Goal: Check status: Check status

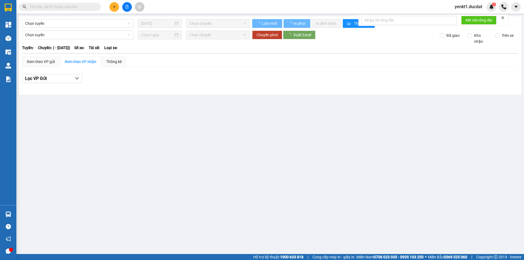
click at [51, 3] on span at bounding box center [60, 7] width 82 height 8
click at [49, 5] on input "text" at bounding box center [62, 7] width 64 height 6
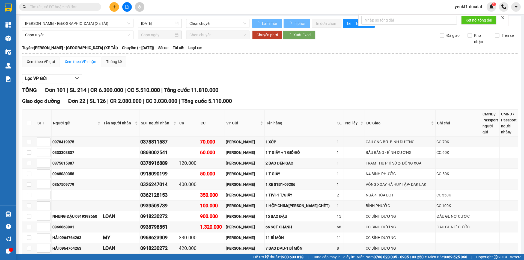
paste input "0355823106"
type input "0355823106"
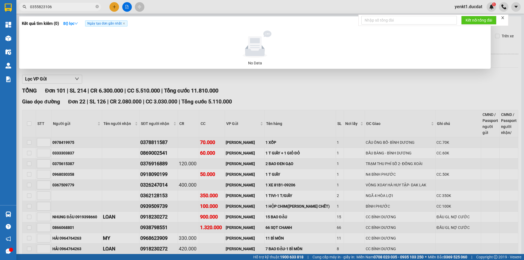
type input "[DATE]"
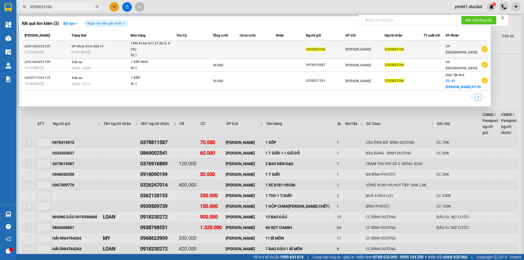
type input "0355823106"
click at [103, 46] on td "VP Nhận 81H-008.19 07:07 [DATE]" at bounding box center [100, 49] width 60 height 19
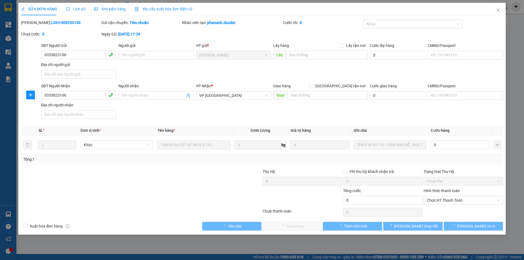
type input "0355823106"
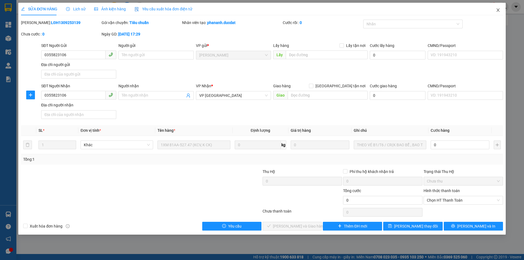
click at [498, 13] on span "Close" at bounding box center [498, 10] width 15 height 15
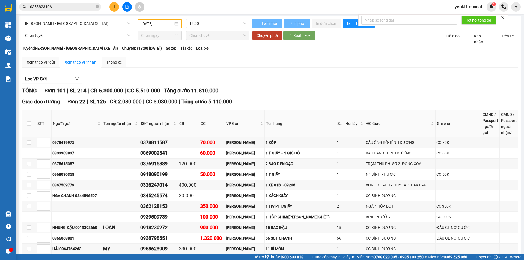
click at [50, 8] on input "0355823106" at bounding box center [62, 7] width 64 height 6
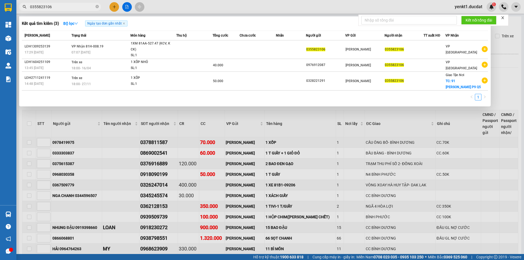
drag, startPoint x: 66, startPoint y: 10, endPoint x: 0, endPoint y: 2, distance: 66.3
click at [0, 2] on section "Kết quả tìm kiếm ( 3 ) Bộ lọc Ngày tạo đơn gần nhất Mã ĐH Trạng thái Món hàng T…" at bounding box center [262, 130] width 524 height 260
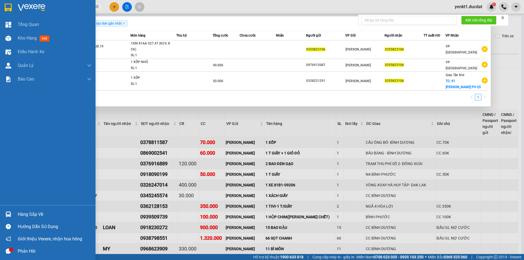
drag, startPoint x: 63, startPoint y: 6, endPoint x: 0, endPoint y: 4, distance: 63.1
click at [0, 4] on section "Kết quả tìm kiếm ( 3 ) Bộ lọc Ngày tạo đơn gần nhất Mã ĐH Trạng thái Món hàng T…" at bounding box center [262, 130] width 524 height 260
paste input "968744769"
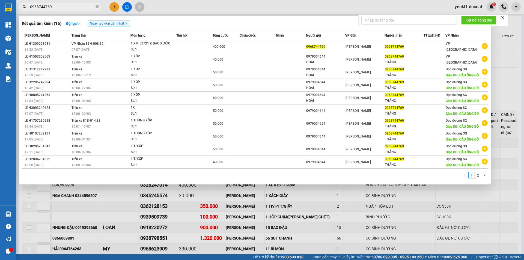
type input "0968744769"
drag, startPoint x: 67, startPoint y: 8, endPoint x: 0, endPoint y: 7, distance: 67.2
click at [0, 7] on section "Kết quả tìm kiếm ( 16 ) Bộ lọc Ngày tạo đơn gần nhất Mã ĐH Trạng thái Món hàng …" at bounding box center [262, 130] width 524 height 260
